Goal: Entertainment & Leisure: Consume media (video, audio)

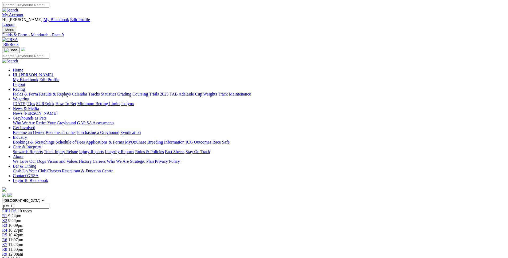
click at [23, 242] on span "11:28pm" at bounding box center [15, 244] width 15 height 5
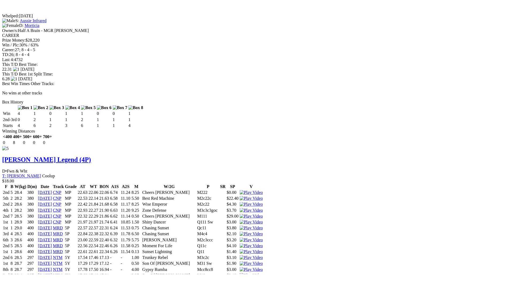
scroll to position [2233, 0]
